Goal: Information Seeking & Learning: Compare options

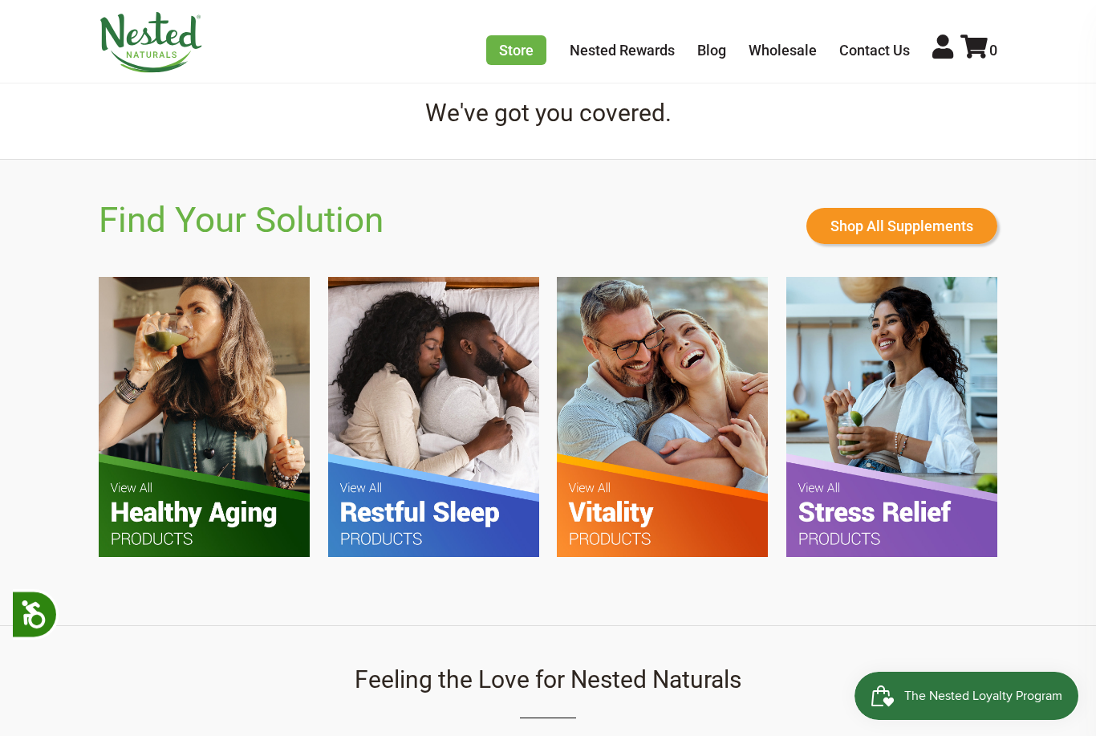
scroll to position [0, 845]
click at [379, 431] on img at bounding box center [433, 417] width 211 height 280
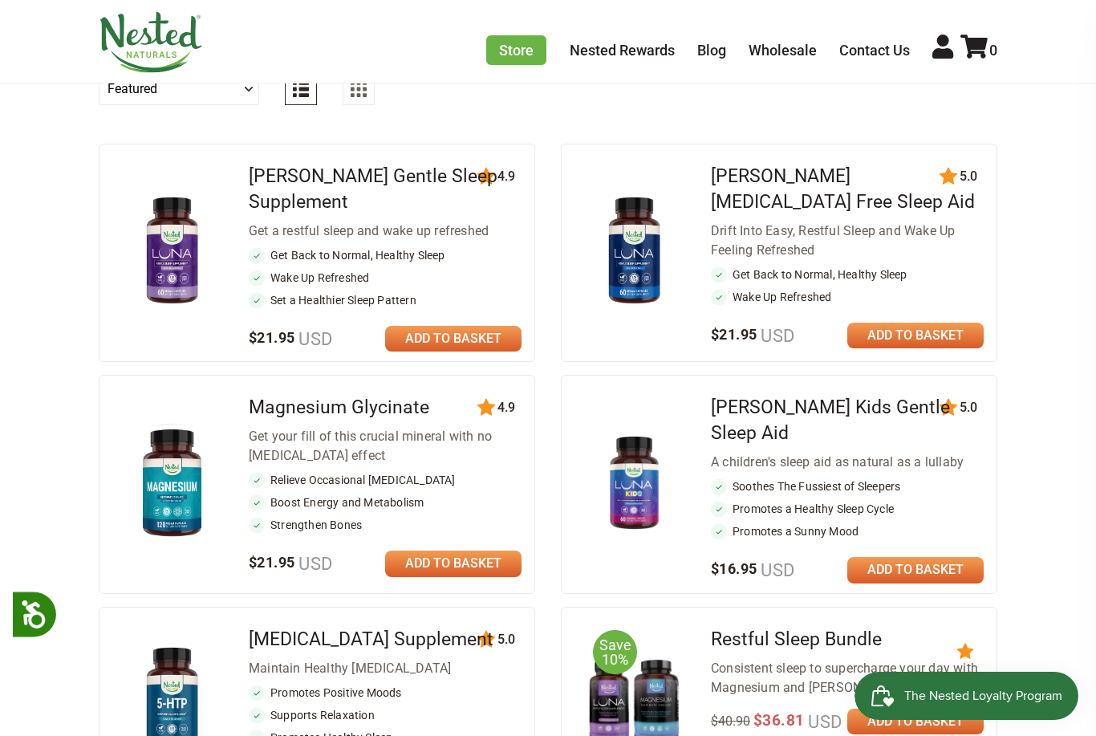
scroll to position [624, 0]
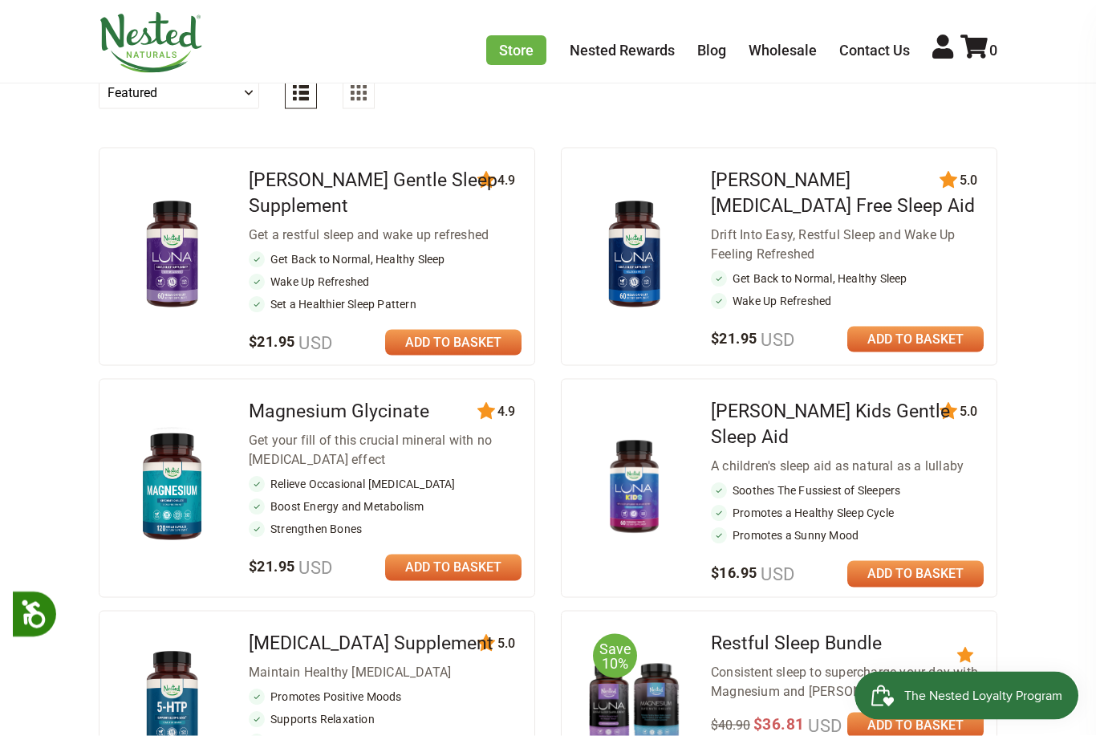
click at [372, 184] on link "[PERSON_NAME] Gentle Sleep Supplement" at bounding box center [373, 192] width 249 height 47
click at [866, 181] on link "[PERSON_NAME] [MEDICAL_DATA] Free Sleep Aid" at bounding box center [843, 191] width 264 height 47
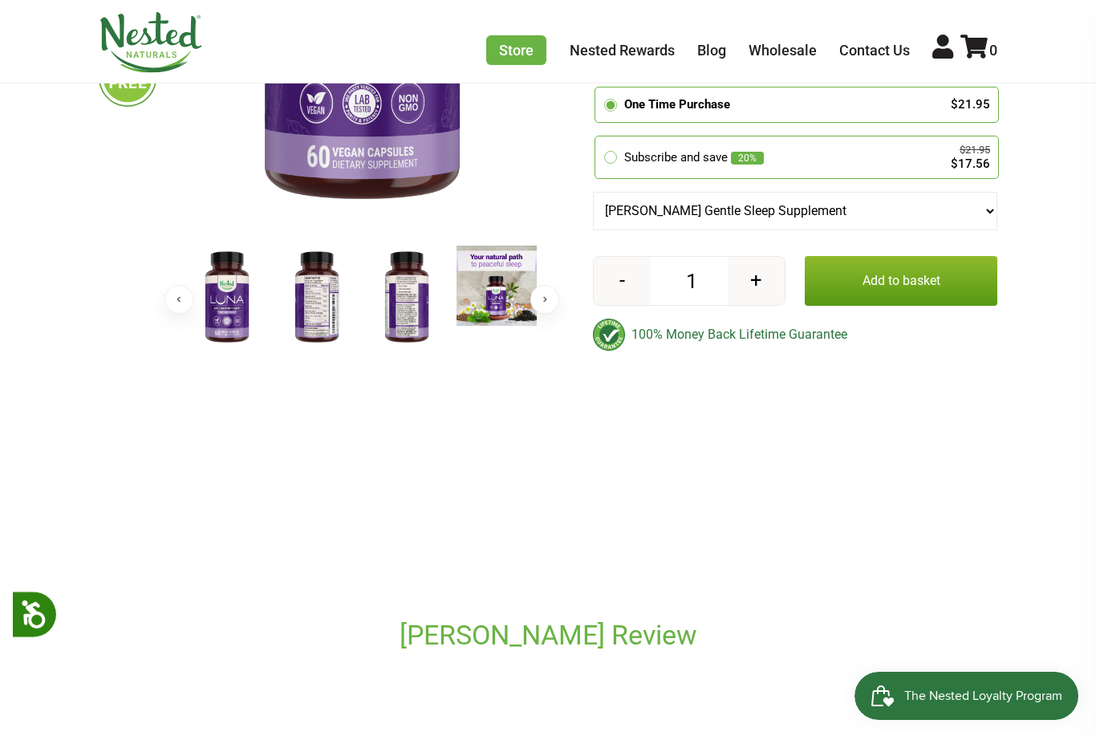
scroll to position [428, 0]
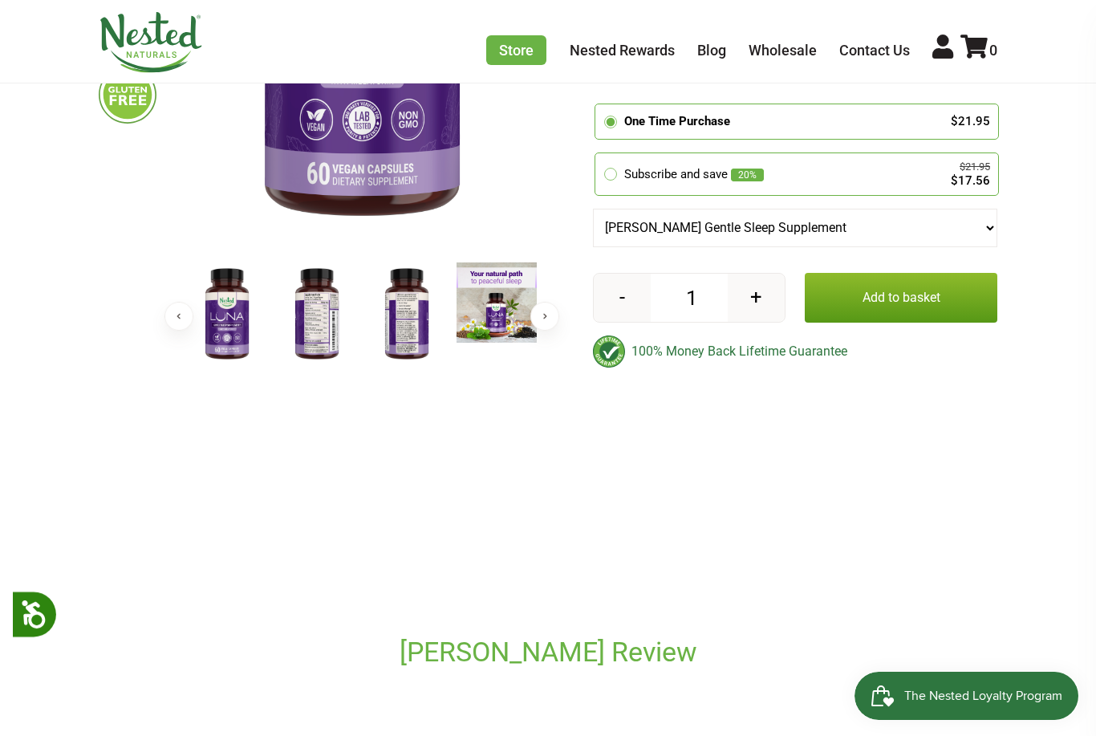
click at [325, 336] on img at bounding box center [317, 314] width 80 height 104
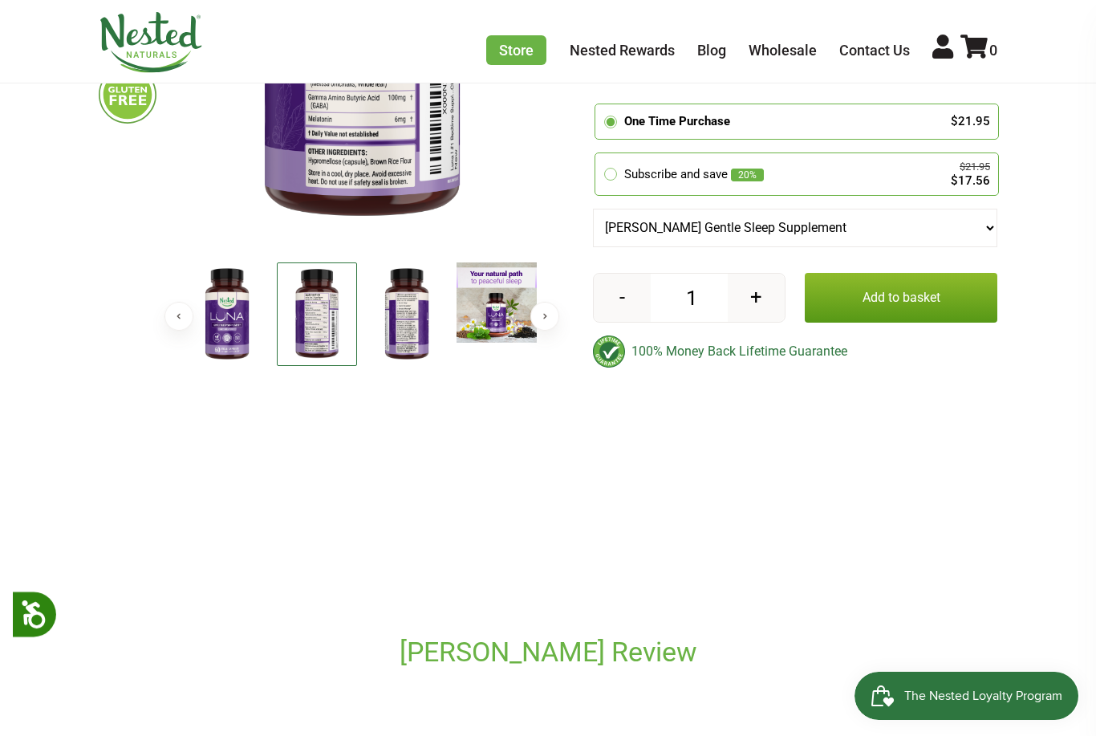
click at [318, 328] on img at bounding box center [317, 313] width 80 height 103
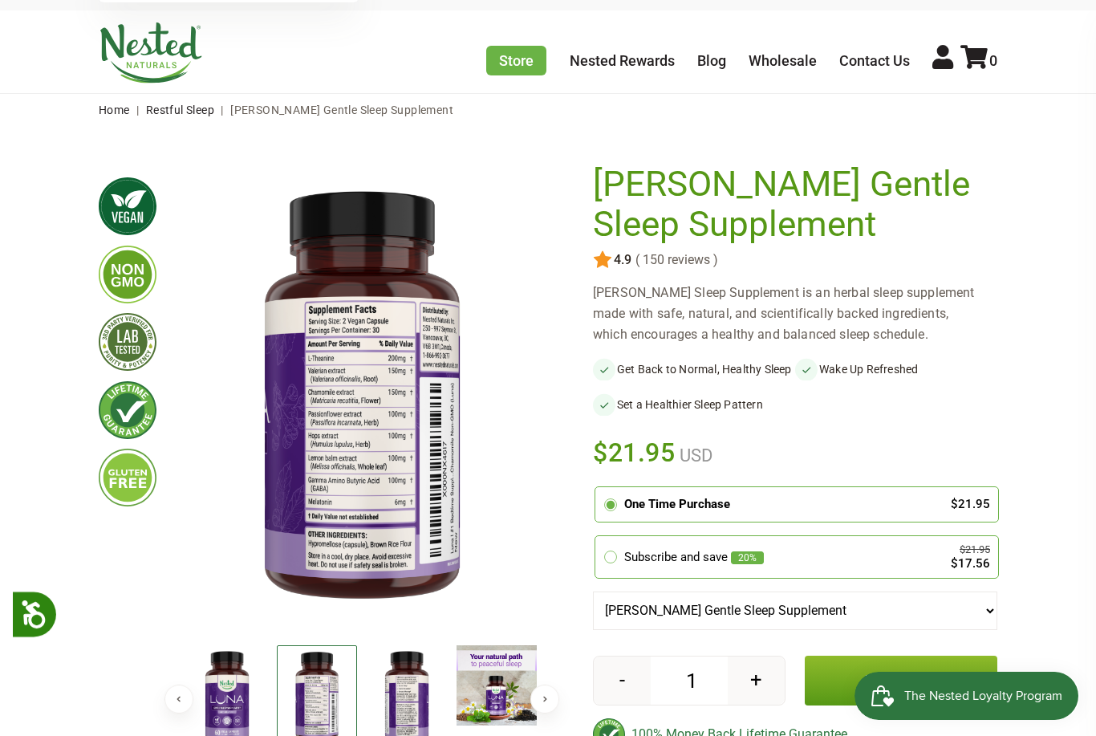
scroll to position [0, 0]
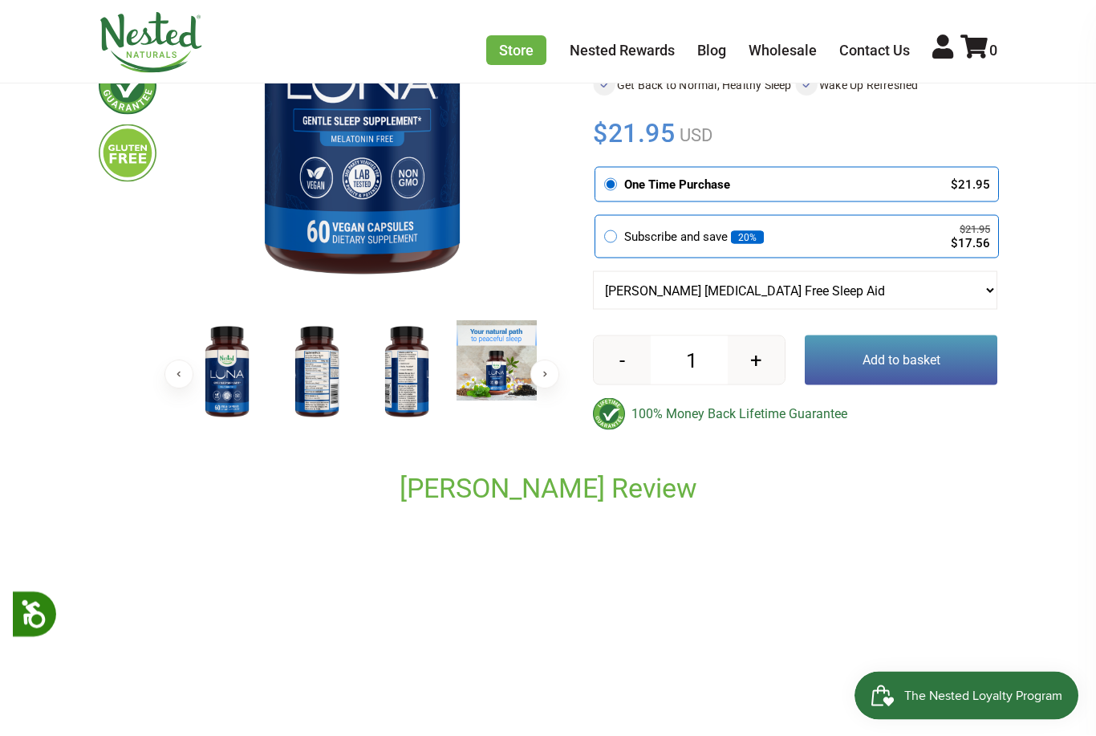
click at [332, 392] on img at bounding box center [317, 373] width 80 height 104
